Goal: Transaction & Acquisition: Download file/media

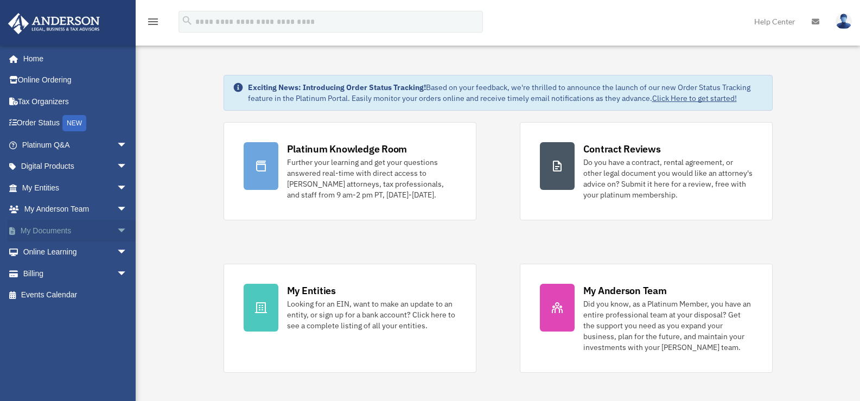
click at [41, 231] on link "My Documents arrow_drop_down" at bounding box center [76, 231] width 136 height 22
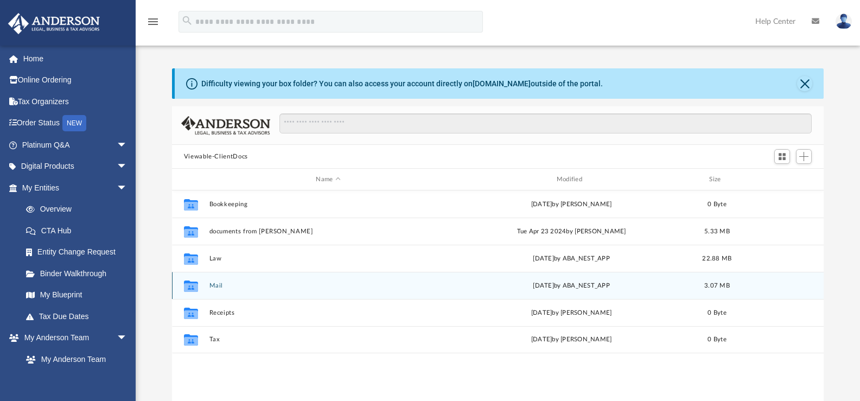
scroll to position [239, 644]
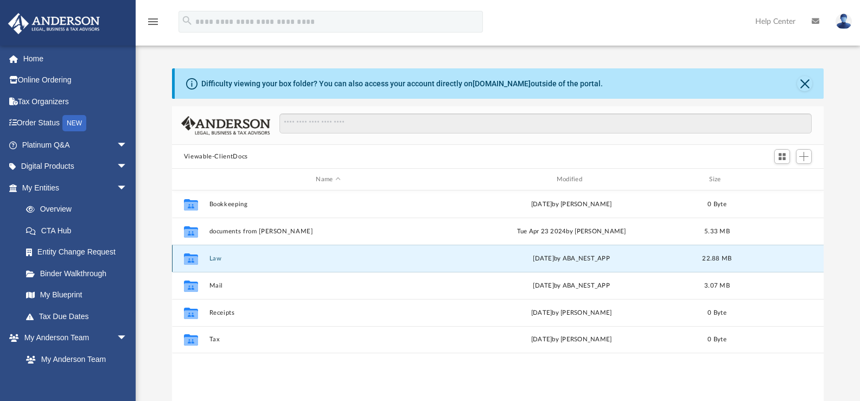
click at [251, 260] on button "Law" at bounding box center [328, 258] width 238 height 7
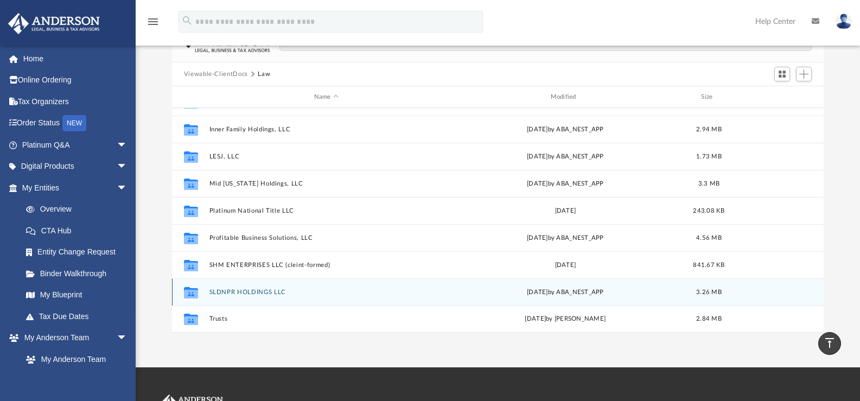
scroll to position [80, 0]
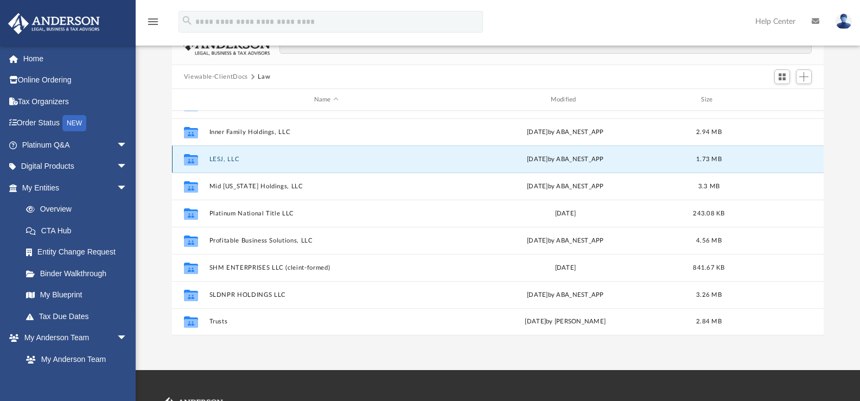
click at [278, 162] on button "LESJ, LLC" at bounding box center [326, 159] width 234 height 7
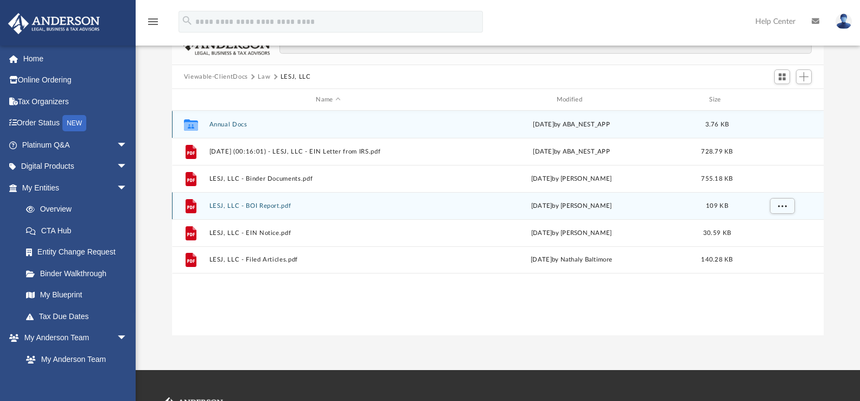
scroll to position [0, 0]
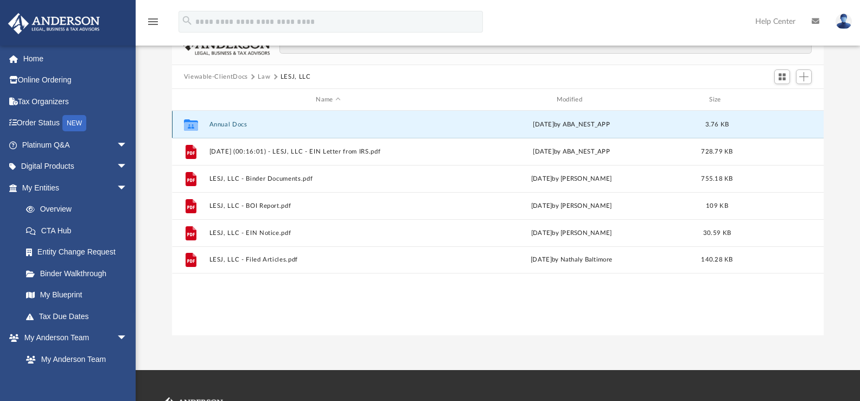
click at [238, 125] on button "Annual Docs" at bounding box center [328, 124] width 238 height 7
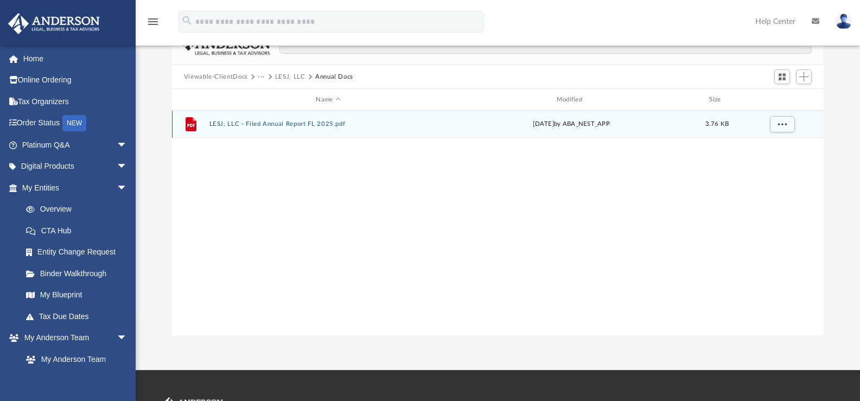
click at [249, 125] on button "LESJ, LLC - Filed Annual Report FL 2025.pdf" at bounding box center [328, 123] width 238 height 7
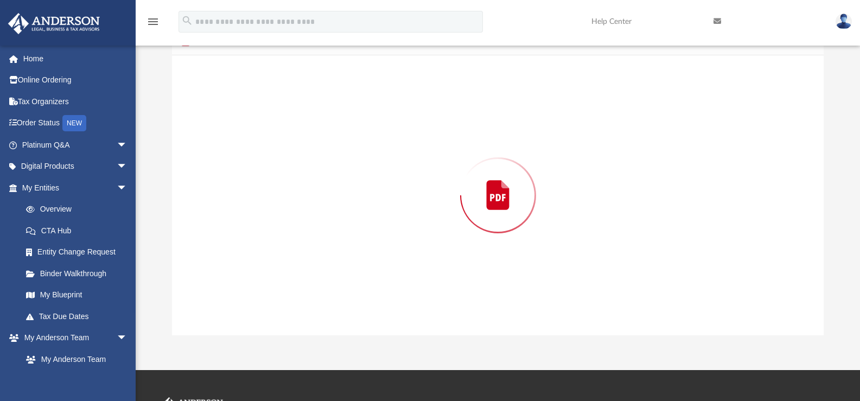
click at [249, 125] on div "Preview" at bounding box center [498, 195] width 652 height 280
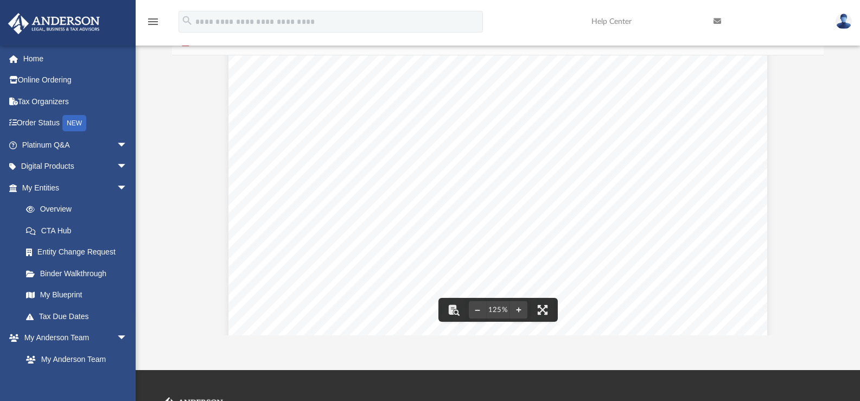
scroll to position [163, 0]
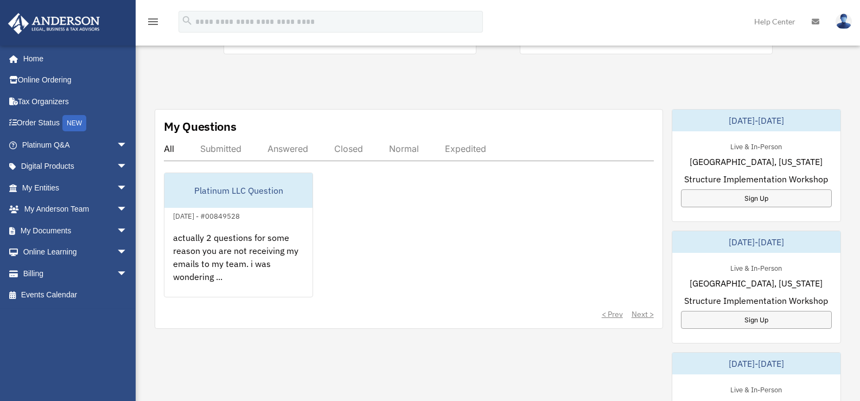
scroll to position [326, 0]
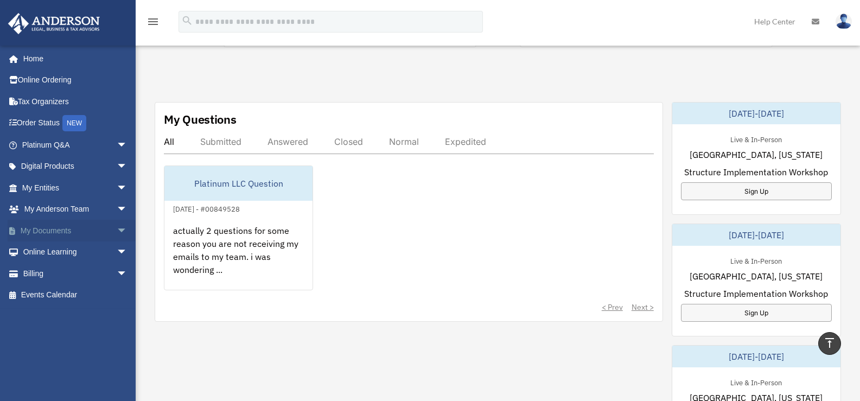
click at [36, 231] on link "My Documents arrow_drop_down" at bounding box center [76, 231] width 136 height 22
click at [37, 231] on link "My Documents arrow_drop_down" at bounding box center [76, 231] width 136 height 22
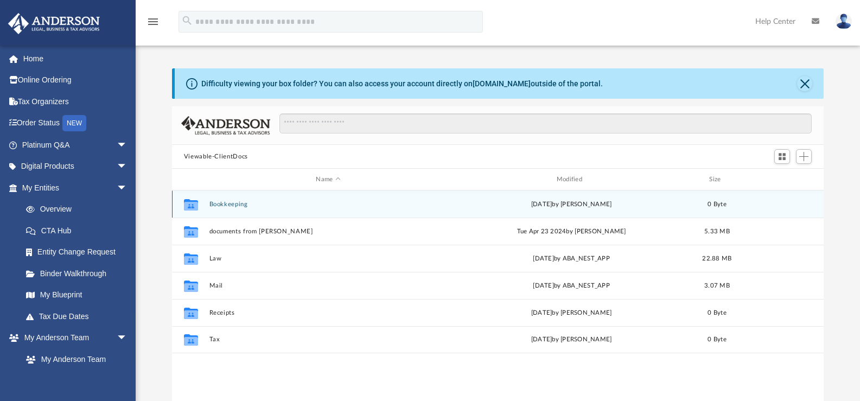
scroll to position [239, 644]
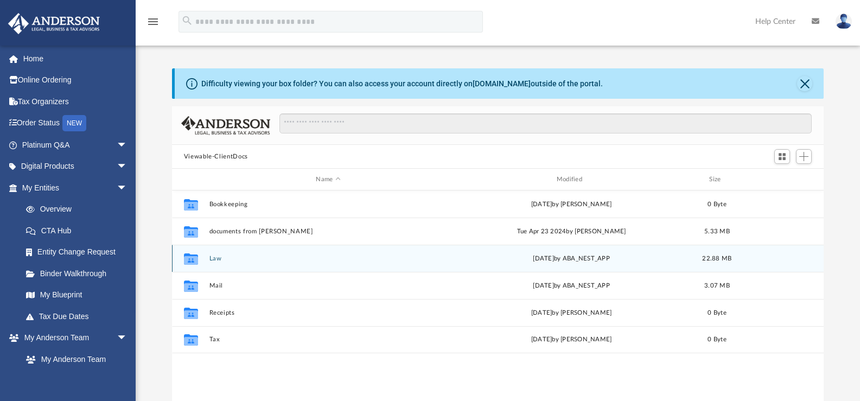
click at [241, 259] on button "Law" at bounding box center [328, 258] width 238 height 7
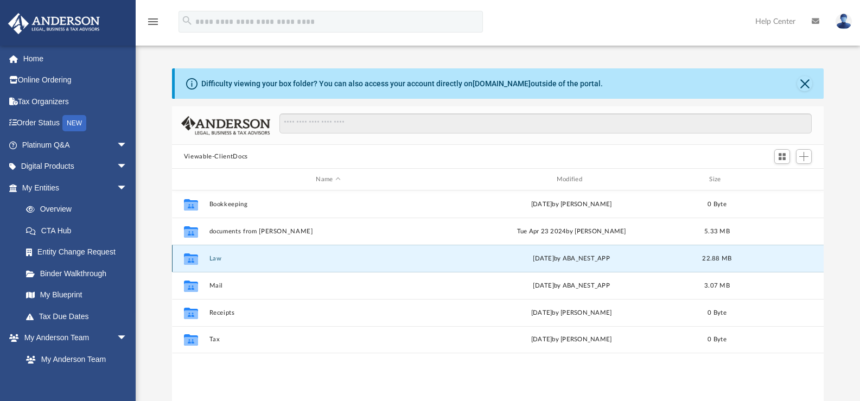
click at [241, 259] on button "Law" at bounding box center [328, 258] width 238 height 7
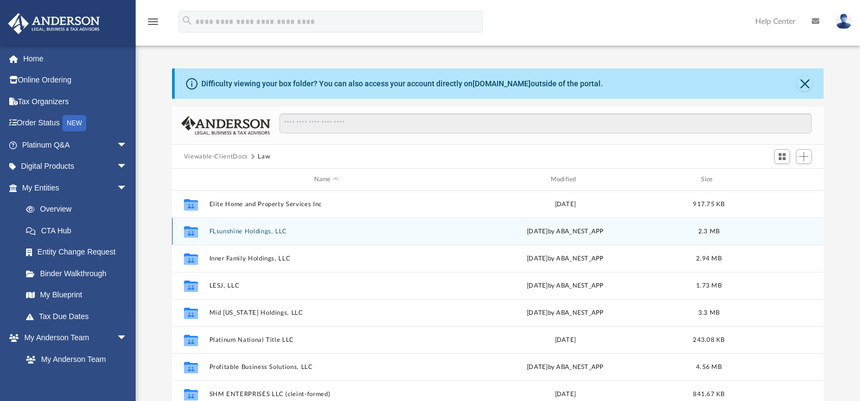
click at [226, 232] on button "FLsunshine Holdings, LLC" at bounding box center [326, 231] width 234 height 7
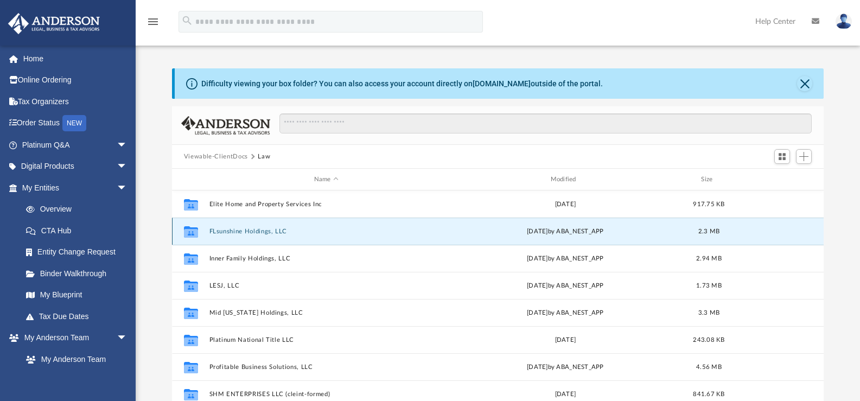
click at [226, 232] on button "FLsunshine Holdings, LLC" at bounding box center [326, 231] width 234 height 7
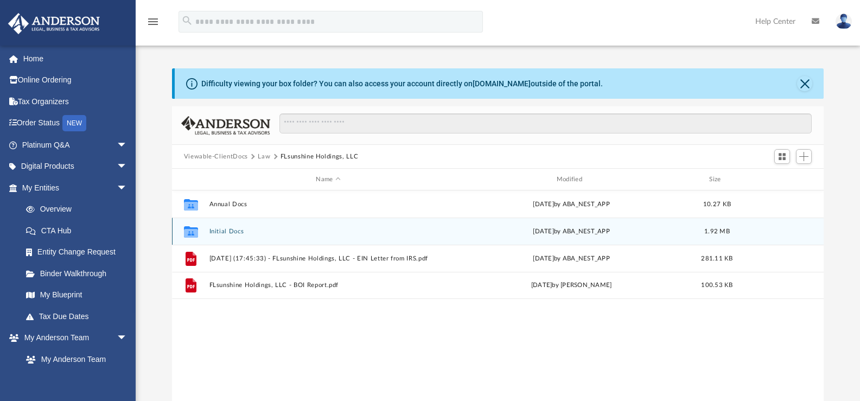
click at [294, 234] on button "Initial Docs" at bounding box center [328, 231] width 238 height 7
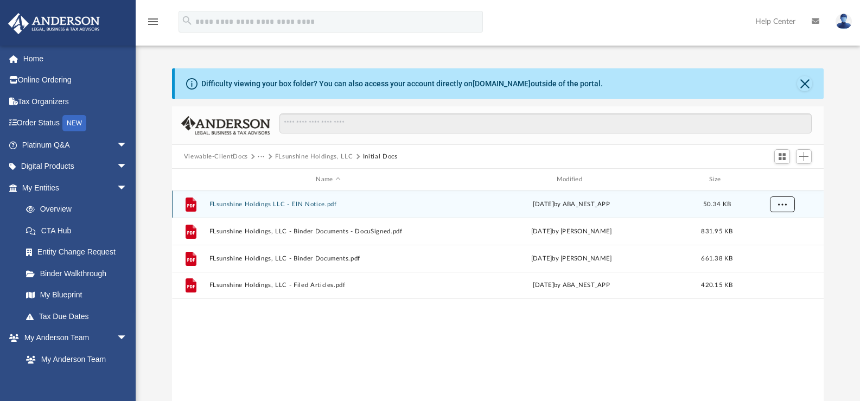
click at [786, 207] on button "More options" at bounding box center [781, 204] width 25 height 16
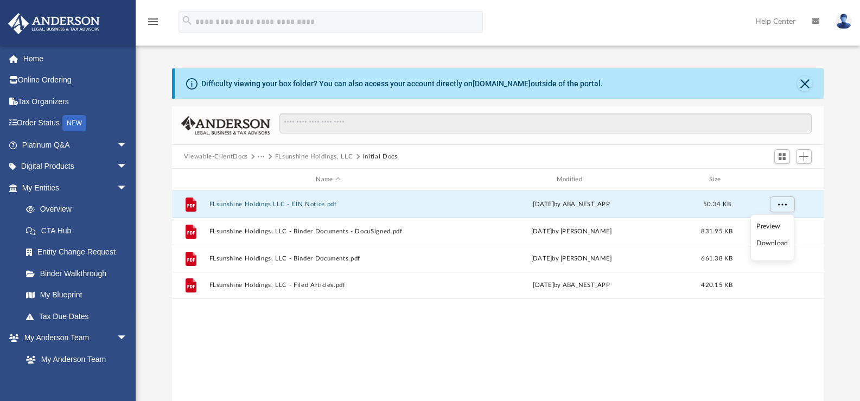
click at [782, 237] on ul "Preview Download" at bounding box center [772, 237] width 44 height 47
click at [771, 246] on li "Download" at bounding box center [771, 243] width 31 height 11
click at [779, 205] on span "More options" at bounding box center [782, 204] width 9 height 6
click at [774, 244] on li "Download" at bounding box center [771, 243] width 31 height 11
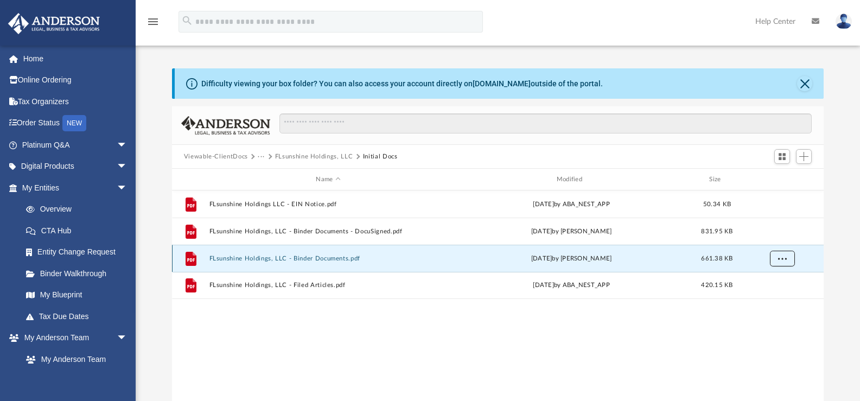
click at [782, 258] on span "More options" at bounding box center [782, 258] width 9 height 6
click at [779, 297] on li "Download" at bounding box center [771, 297] width 31 height 11
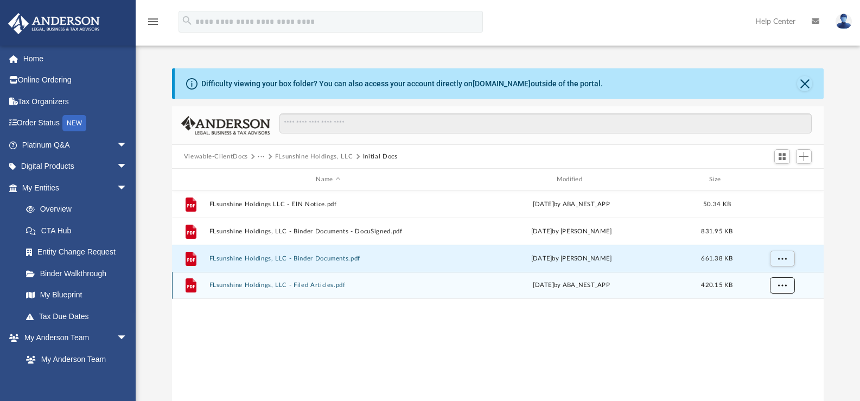
click at [784, 285] on span "More options" at bounding box center [782, 285] width 9 height 6
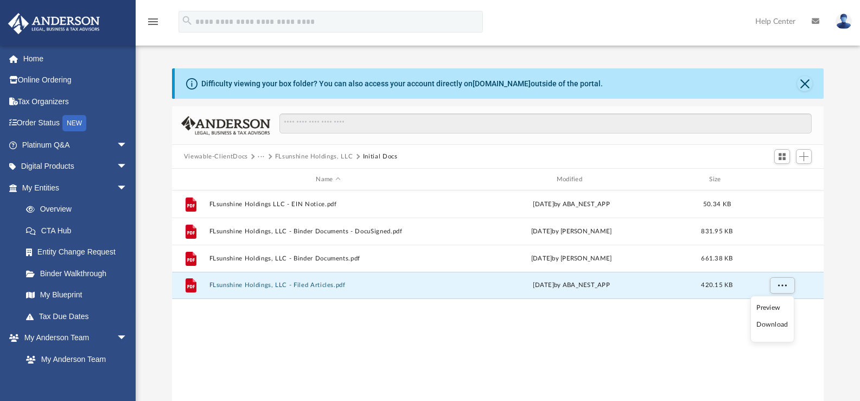
click at [774, 326] on li "Download" at bounding box center [771, 324] width 31 height 11
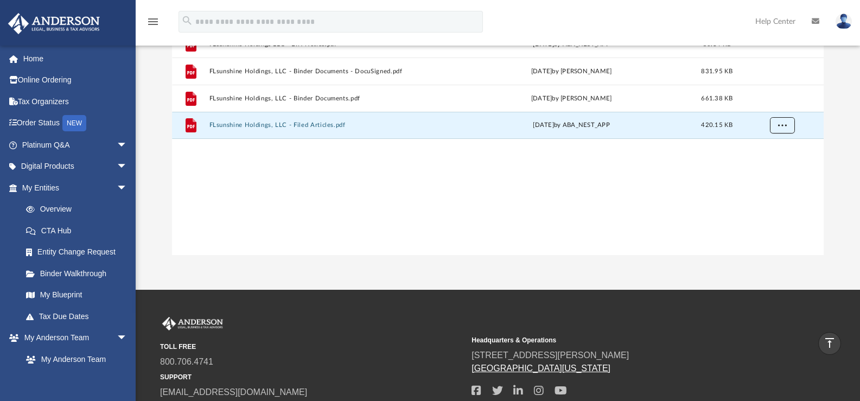
scroll to position [0, 0]
